Goal: Transaction & Acquisition: Purchase product/service

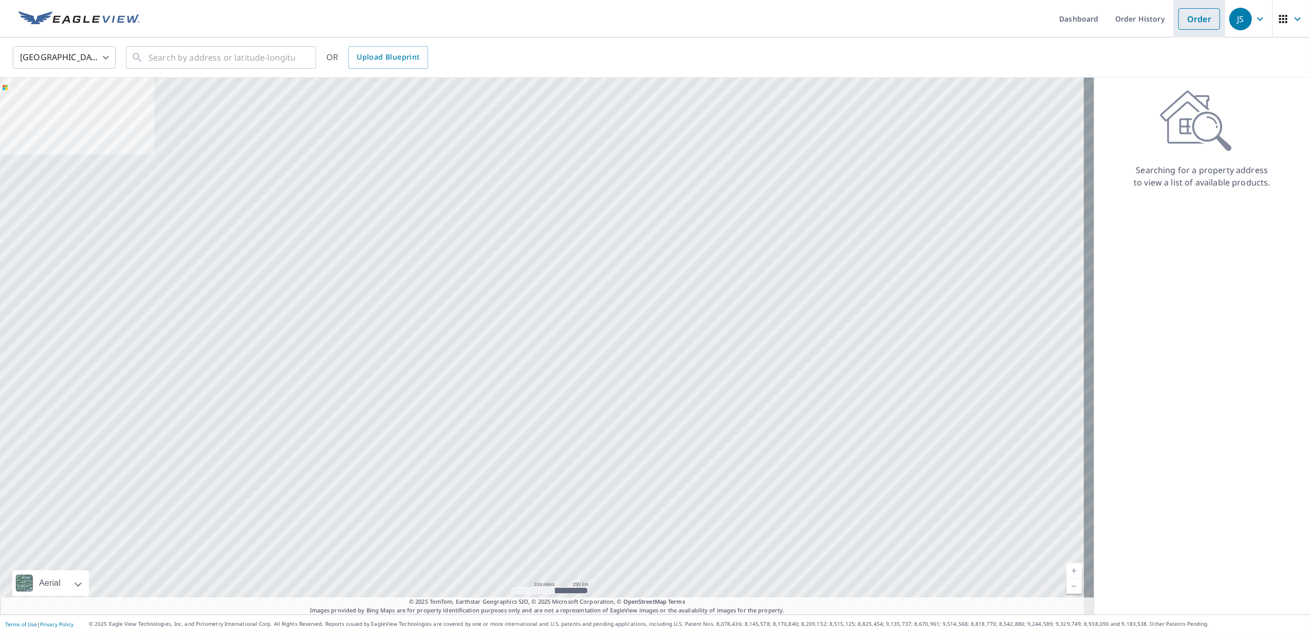
click at [1184, 19] on link "Order" at bounding box center [1200, 19] width 42 height 22
click at [221, 58] on input "text" at bounding box center [222, 57] width 147 height 29
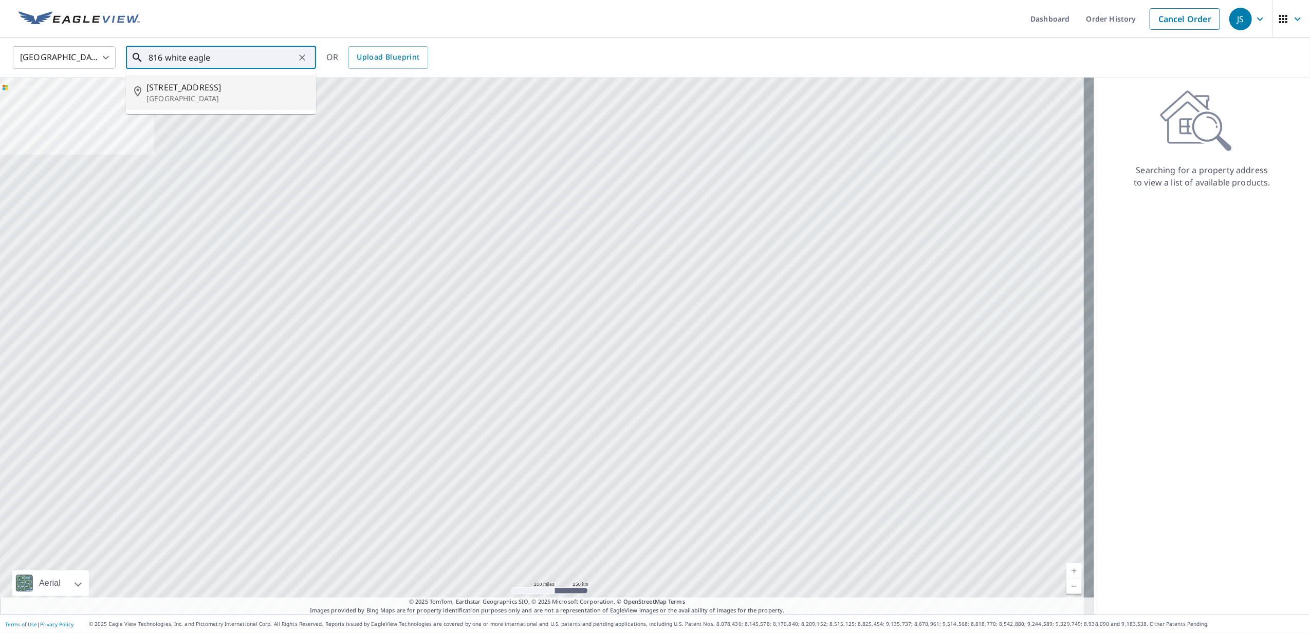
click at [233, 100] on p "[GEOGRAPHIC_DATA]" at bounding box center [227, 99] width 161 height 10
type input "[STREET_ADDRESS]"
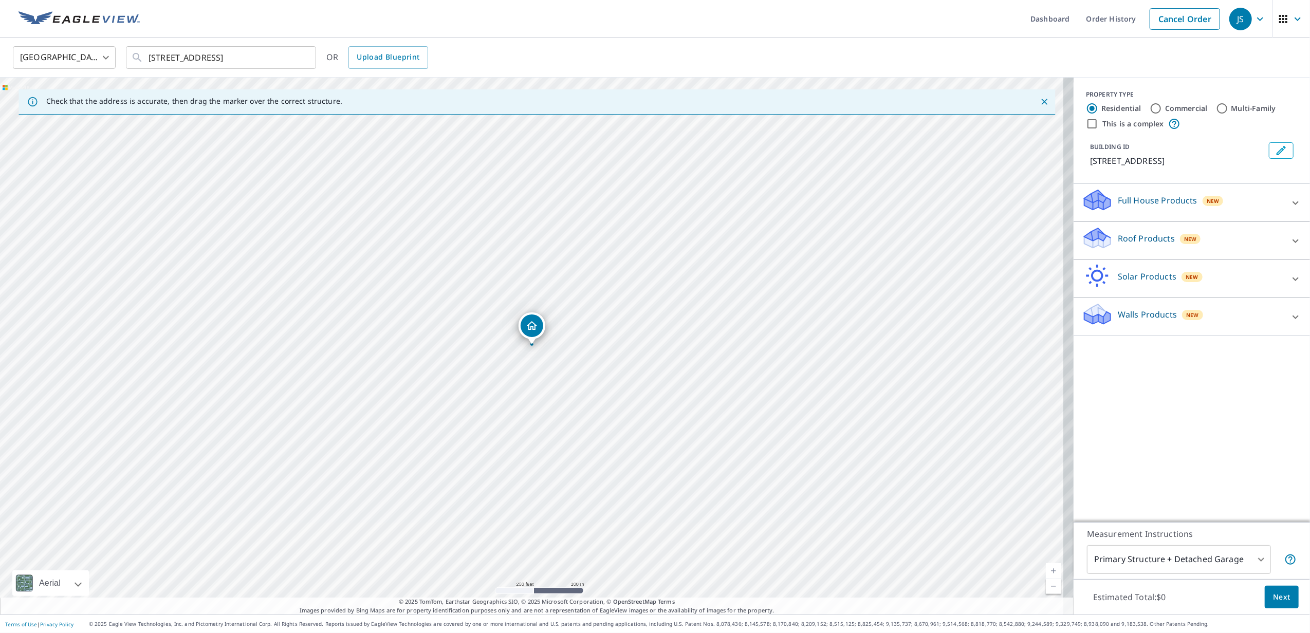
click at [1184, 243] on span "New" at bounding box center [1190, 239] width 13 height 8
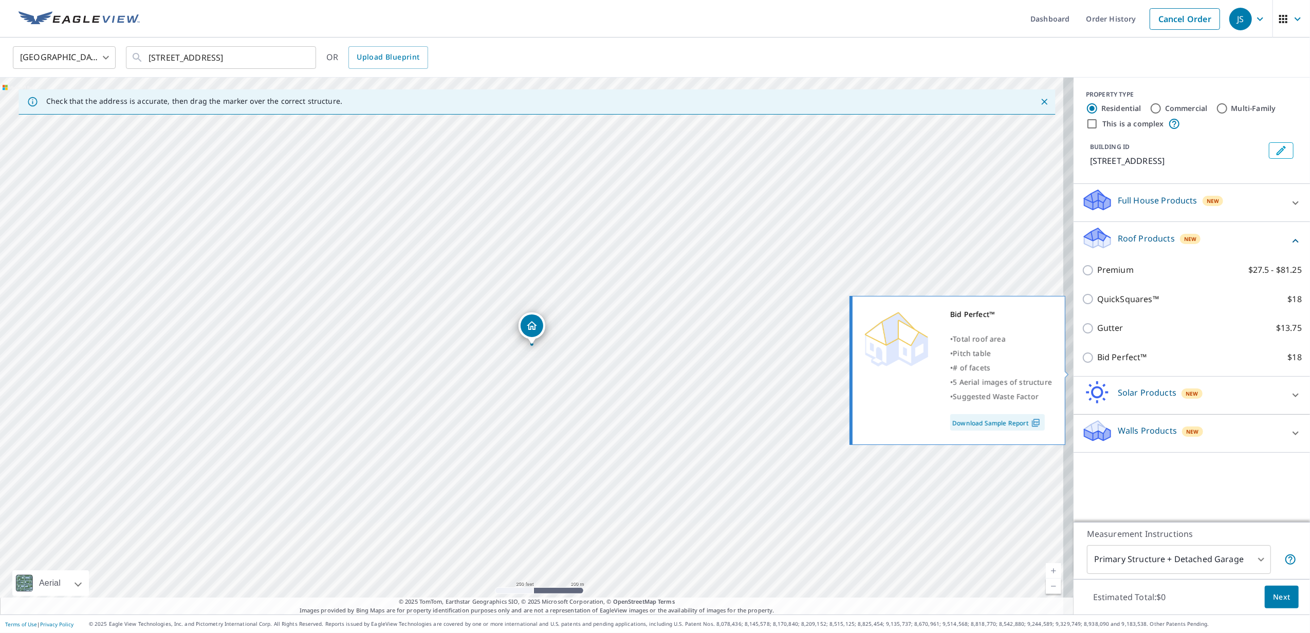
click at [1082, 364] on input "Bid Perfect™ $18" at bounding box center [1089, 358] width 15 height 12
checkbox input "true"
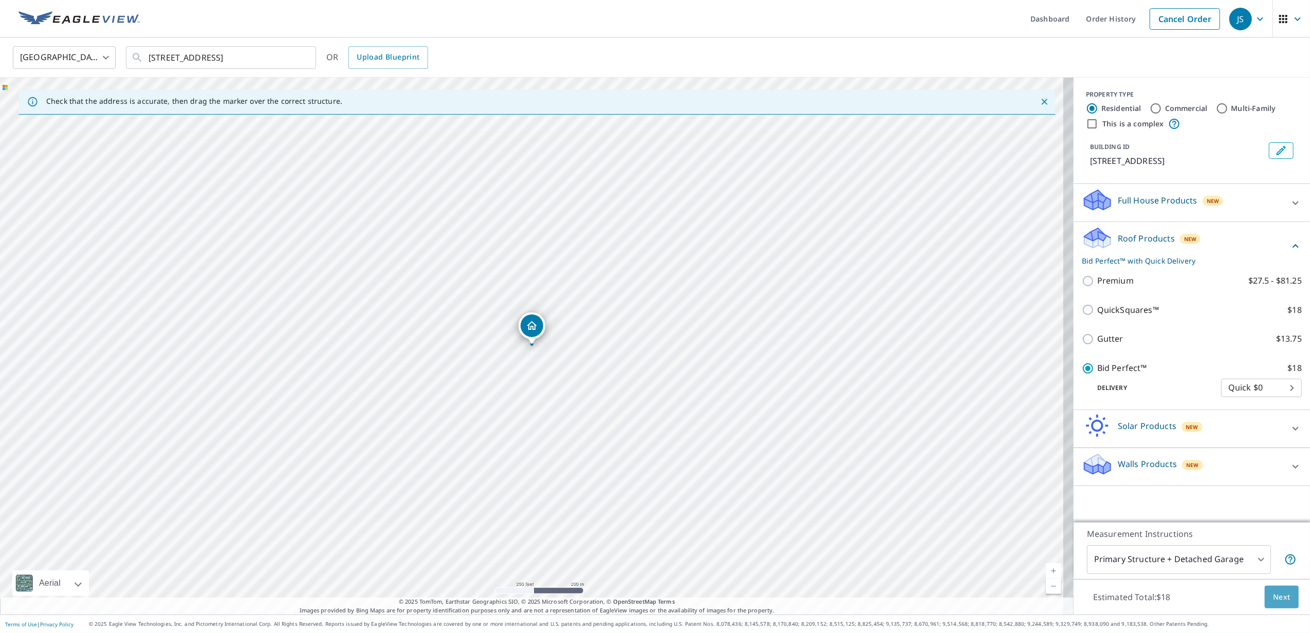
click at [1273, 599] on span "Next" at bounding box center [1281, 597] width 17 height 13
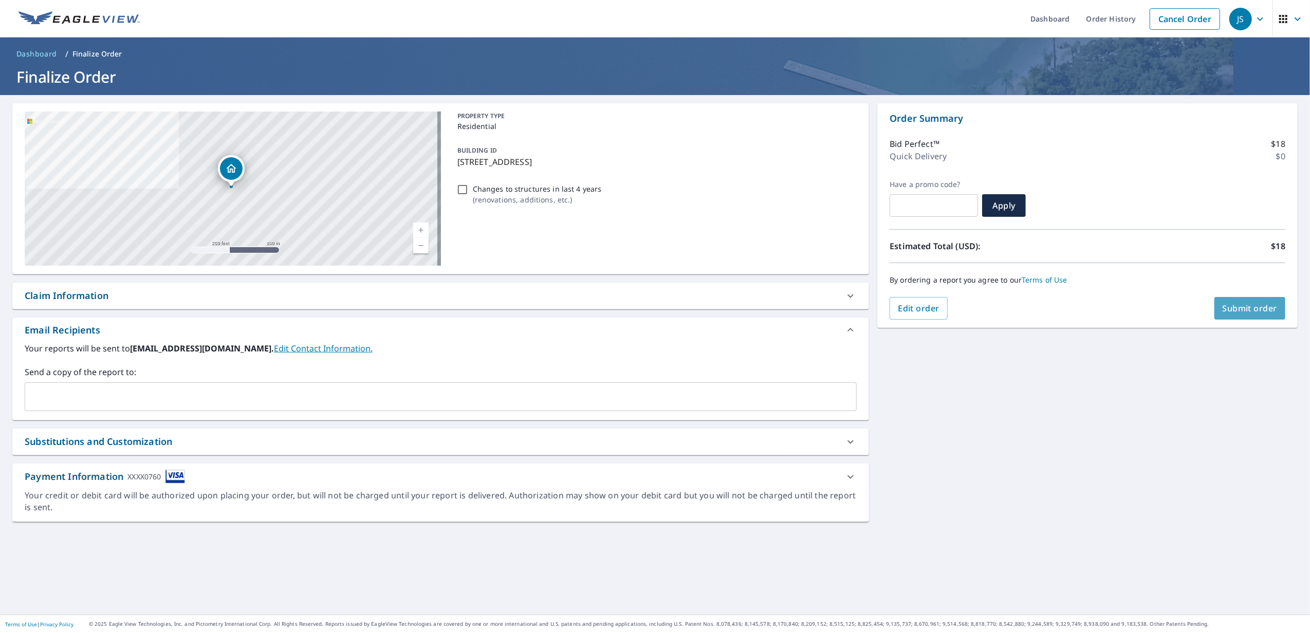
click at [1239, 306] on span "Submit order" at bounding box center [1250, 308] width 55 height 11
